Goal: Information Seeking & Learning: Learn about a topic

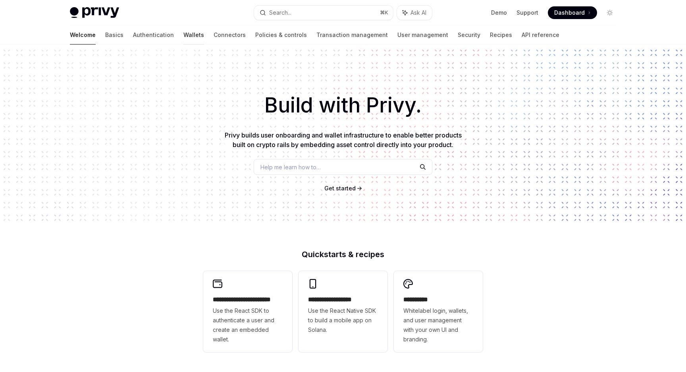
click at [184, 35] on link "Wallets" at bounding box center [194, 34] width 21 height 19
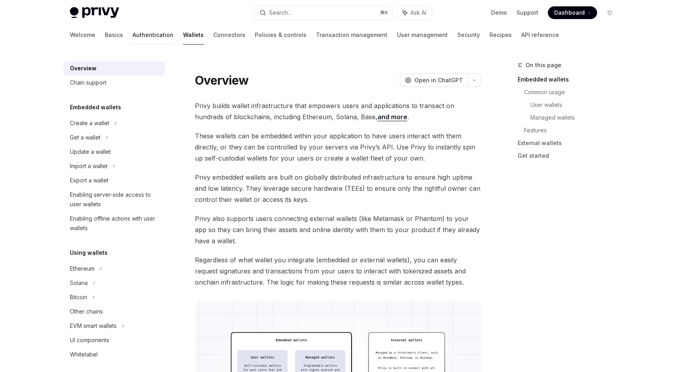
click at [133, 35] on link "Authentication" at bounding box center [153, 34] width 41 height 19
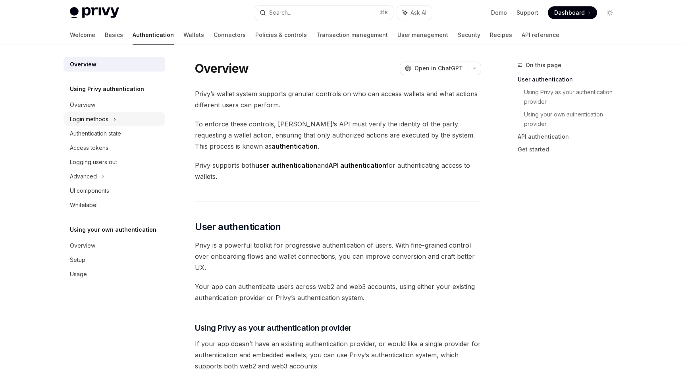
click at [105, 120] on div "Login methods" at bounding box center [89, 119] width 39 height 10
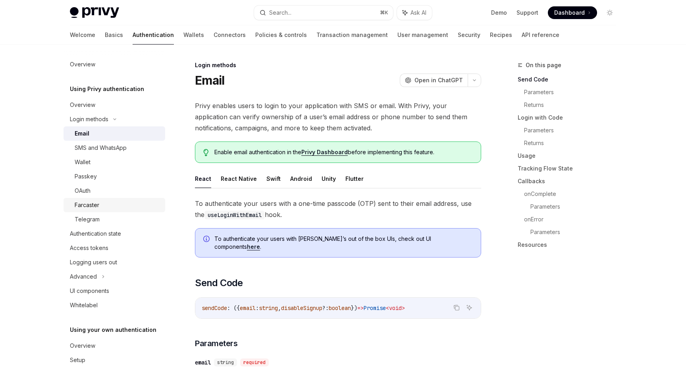
click at [105, 200] on div "Farcaster" at bounding box center [118, 205] width 86 height 10
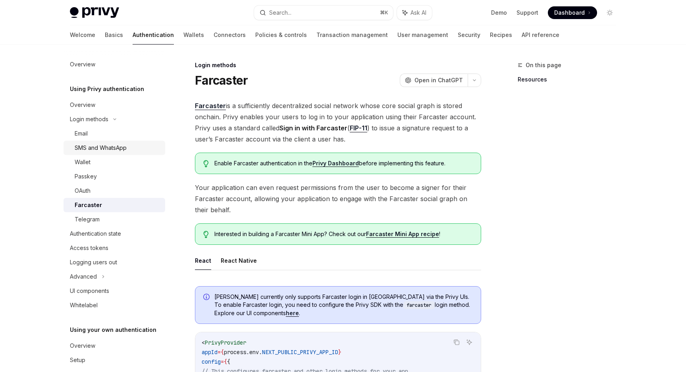
click at [116, 141] on link "SMS and WhatsApp" at bounding box center [115, 148] width 102 height 14
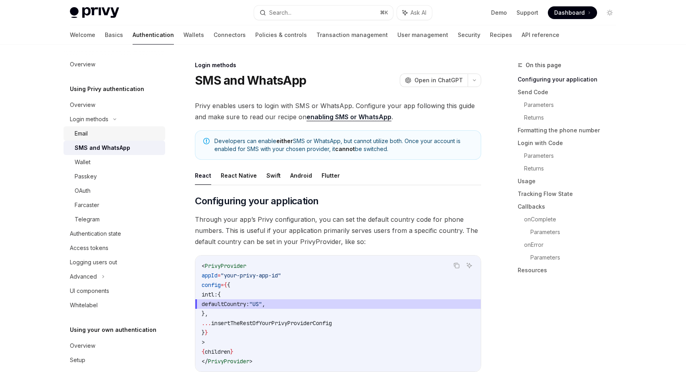
click at [120, 135] on div "Email" at bounding box center [118, 134] width 86 height 10
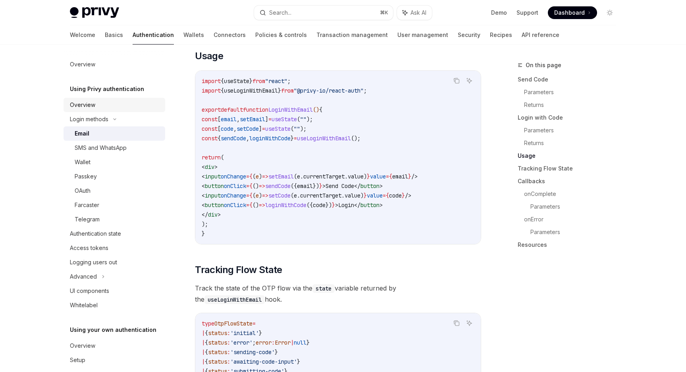
click at [116, 99] on link "Overview" at bounding box center [115, 105] width 102 height 14
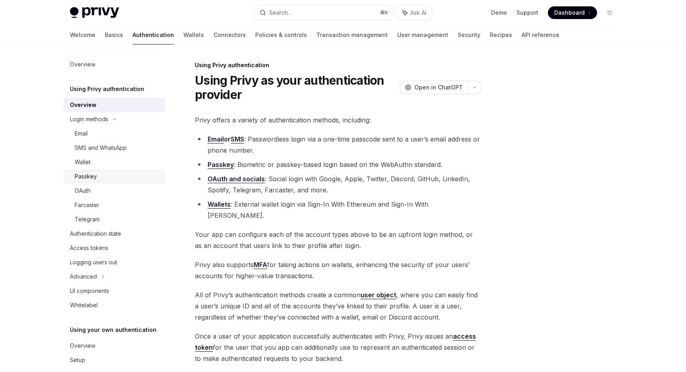
scroll to position [25, 0]
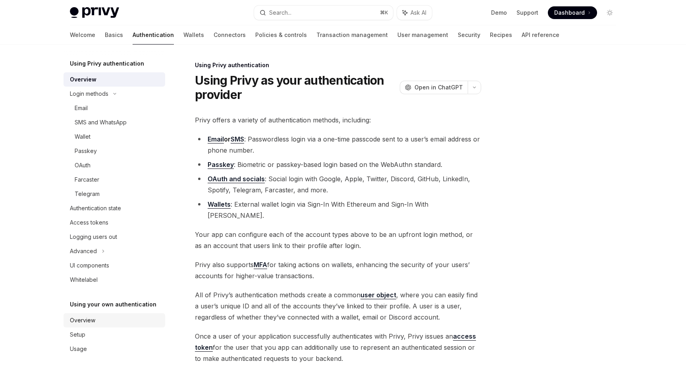
click at [106, 325] on div "Overview" at bounding box center [115, 320] width 91 height 10
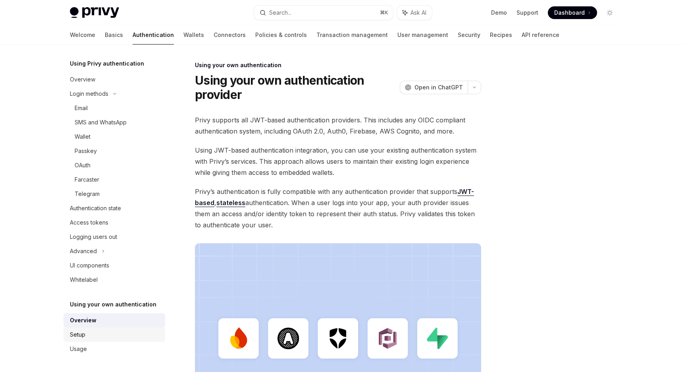
click at [103, 334] on div "Setup" at bounding box center [115, 335] width 91 height 10
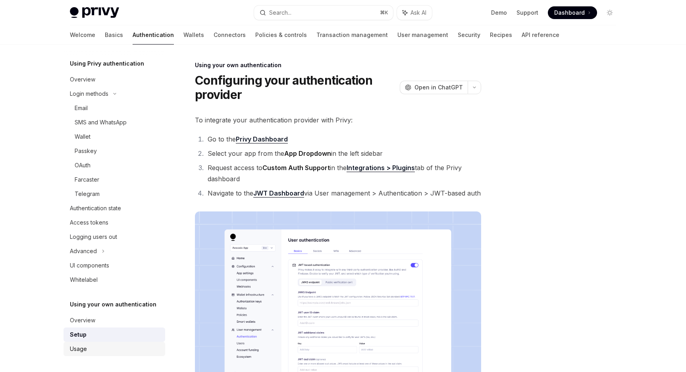
click at [101, 348] on div "Usage" at bounding box center [115, 349] width 91 height 10
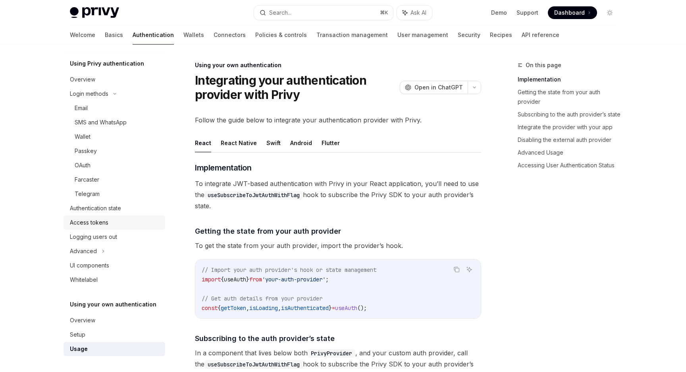
click at [128, 217] on link "Access tokens" at bounding box center [115, 222] width 102 height 14
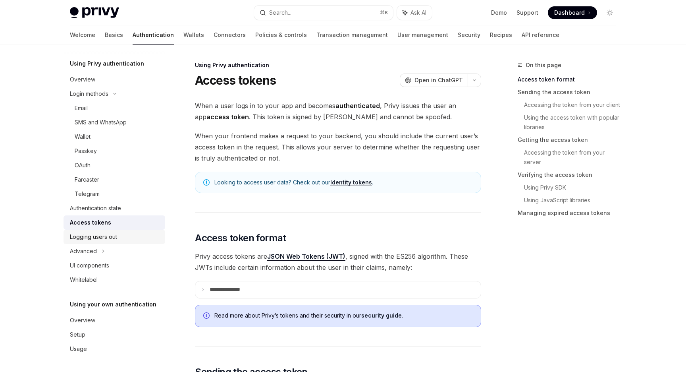
click at [120, 242] on link "Logging users out" at bounding box center [115, 237] width 102 height 14
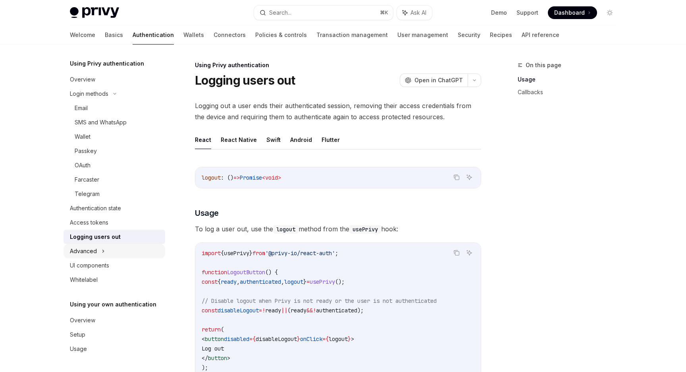
click at [115, 249] on div "Advanced" at bounding box center [115, 251] width 102 height 14
click at [184, 31] on link "Wallets" at bounding box center [194, 34] width 21 height 19
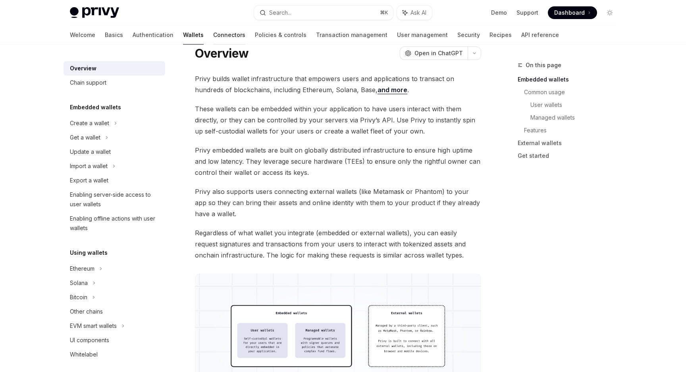
click at [213, 34] on link "Connectors" at bounding box center [229, 34] width 32 height 19
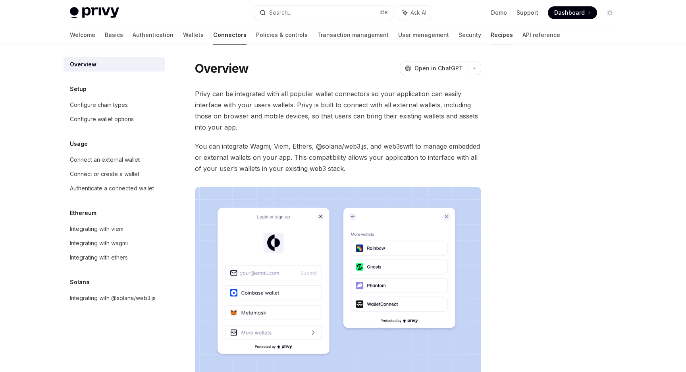
click at [491, 38] on link "Recipes" at bounding box center [502, 34] width 22 height 19
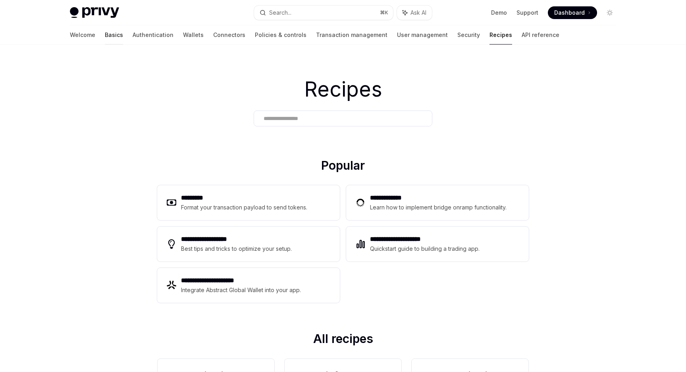
click at [105, 35] on link "Basics" at bounding box center [114, 34] width 18 height 19
type textarea "*"
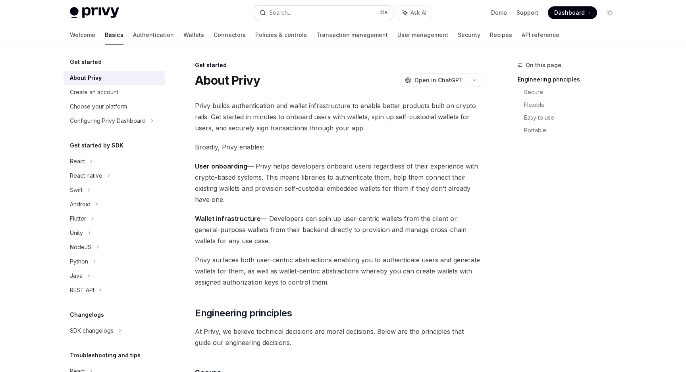
click at [311, 19] on button "Search... ⌘ K" at bounding box center [323, 13] width 139 height 14
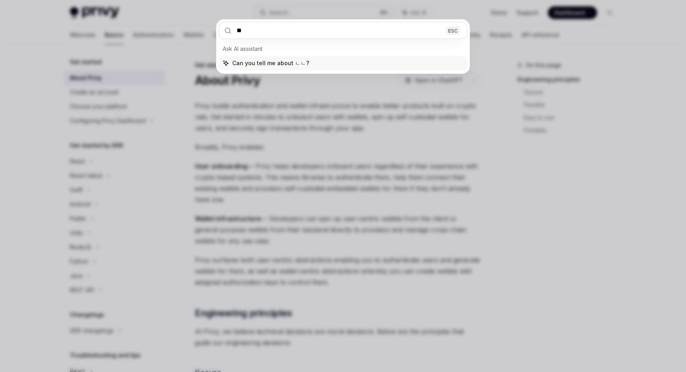
type input "*"
type input "***"
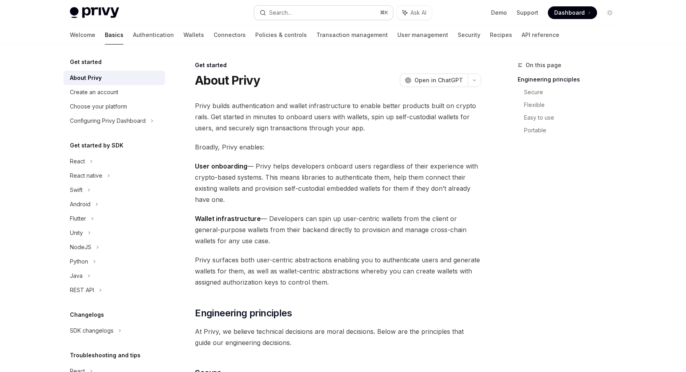
type textarea "*"
click at [387, 215] on span "Wallet infrastructure — Developers can spin up user-centric wallets from the cl…" at bounding box center [338, 229] width 286 height 33
